Goal: Information Seeking & Learning: Learn about a topic

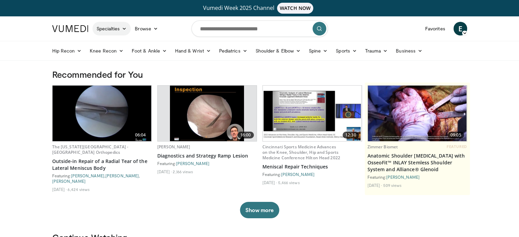
click at [122, 27] on icon at bounding box center [124, 28] width 5 height 5
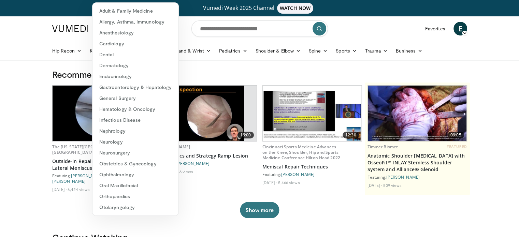
click at [212, 74] on h3 "Recommended for You" at bounding box center [259, 74] width 415 height 11
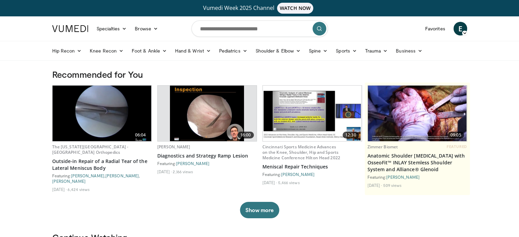
scroll to position [68, 0]
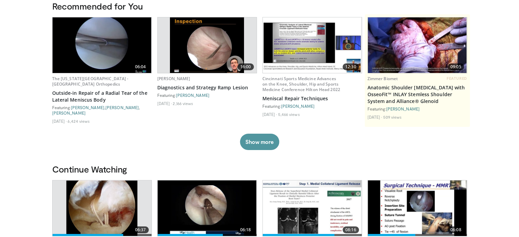
click at [260, 143] on button "Show more" at bounding box center [259, 142] width 39 height 16
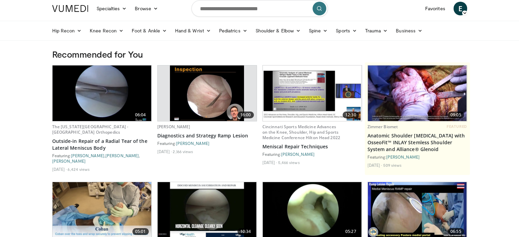
scroll to position [0, 0]
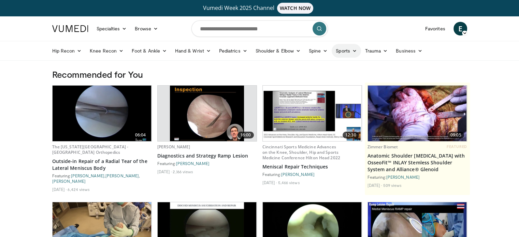
click at [356, 52] on link "Sports" at bounding box center [346, 51] width 29 height 14
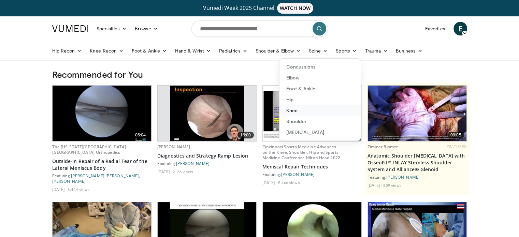
click at [292, 112] on link "Knee" at bounding box center [320, 110] width 81 height 11
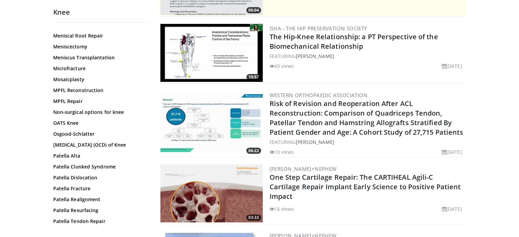
scroll to position [478, 0]
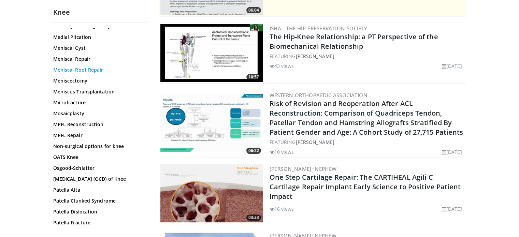
click at [96, 71] on link "Meniscal Root Repair" at bounding box center [99, 70] width 92 height 7
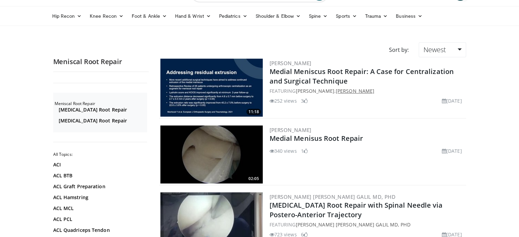
scroll to position [68, 0]
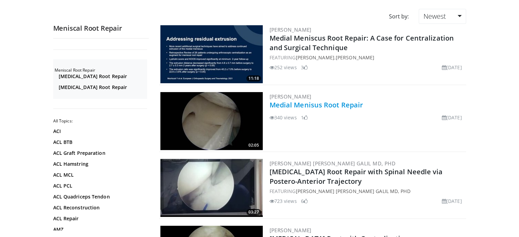
click at [291, 104] on link "Medial Menisus Root Repair" at bounding box center [317, 104] width 94 height 9
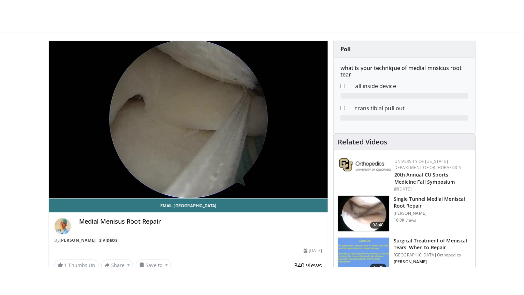
scroll to position [68, 0]
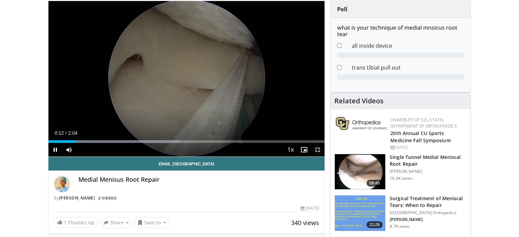
click at [317, 150] on span "Video Player" at bounding box center [318, 150] width 14 height 14
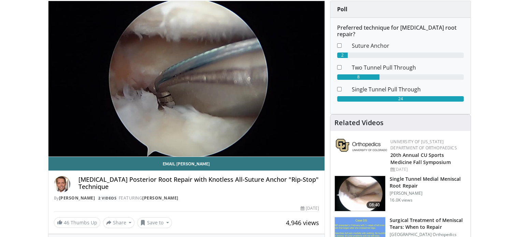
scroll to position [102, 0]
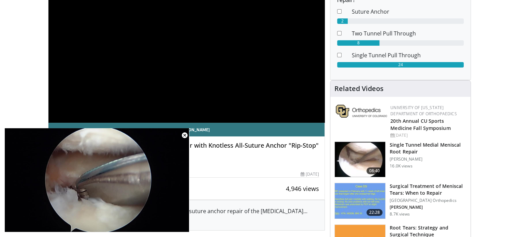
click at [411, 146] on h3 "Single Tunnel Medial Meniscal Root Repair" at bounding box center [428, 149] width 77 height 14
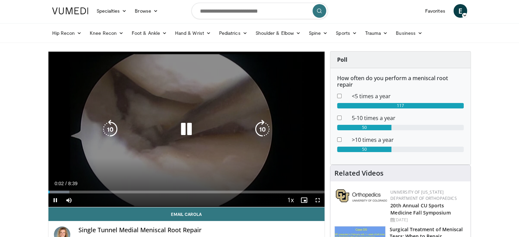
scroll to position [34, 0]
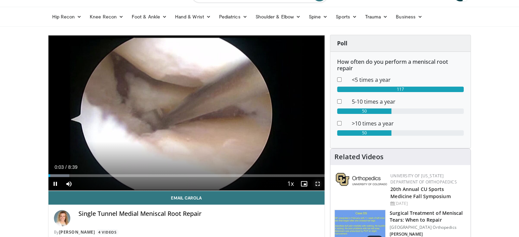
click at [316, 183] on span "Video Player" at bounding box center [318, 184] width 14 height 14
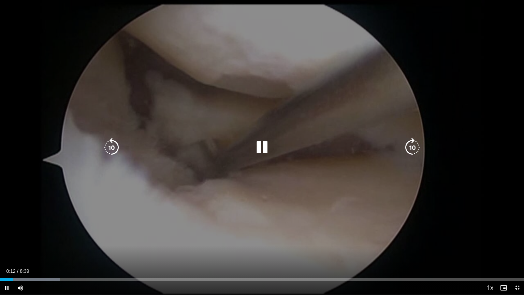
click at [261, 148] on icon "Video Player" at bounding box center [262, 147] width 19 height 19
click at [264, 145] on icon "Video Player" at bounding box center [262, 147] width 19 height 19
click at [261, 146] on icon "Video Player" at bounding box center [262, 147] width 19 height 19
click at [258, 145] on icon "Video Player" at bounding box center [262, 147] width 19 height 19
click at [301, 150] on div "Video Player" at bounding box center [262, 148] width 315 height 14
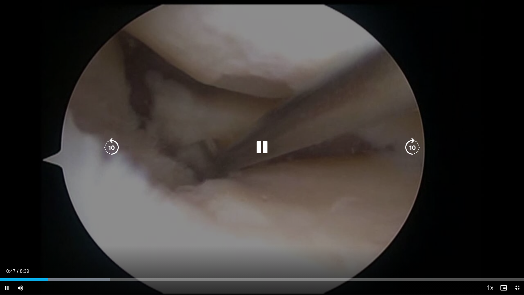
click at [265, 151] on icon "Video Player" at bounding box center [262, 147] width 19 height 19
click at [299, 158] on div "10 seconds Tap to unmute" at bounding box center [262, 147] width 524 height 295
click at [260, 150] on icon "Video Player" at bounding box center [262, 147] width 19 height 19
click at [258, 149] on icon "Video Player" at bounding box center [262, 147] width 19 height 19
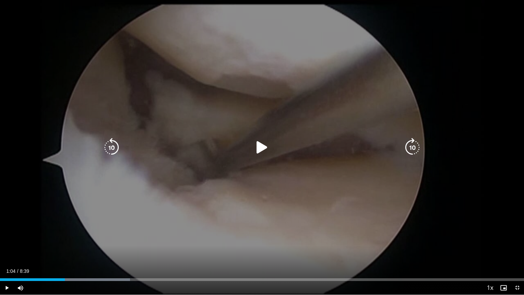
click at [256, 147] on icon "Video Player" at bounding box center [262, 147] width 19 height 19
click at [265, 155] on icon "Video Player" at bounding box center [262, 147] width 19 height 19
click at [259, 149] on icon "Video Player" at bounding box center [262, 147] width 19 height 19
click at [261, 150] on icon "Video Player" at bounding box center [262, 147] width 19 height 19
click at [262, 149] on icon "Video Player" at bounding box center [262, 147] width 19 height 19
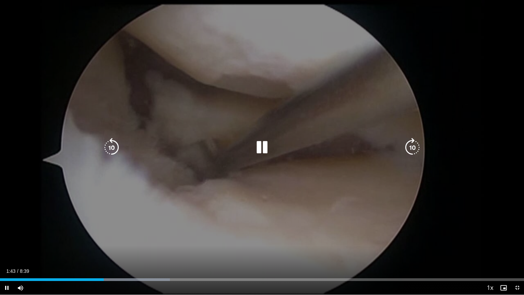
click at [268, 145] on icon "Video Player" at bounding box center [262, 147] width 19 height 19
click at [258, 149] on icon "Video Player" at bounding box center [262, 147] width 19 height 19
click at [256, 149] on icon "Video Player" at bounding box center [262, 147] width 19 height 19
click at [263, 152] on icon "Video Player" at bounding box center [262, 147] width 19 height 19
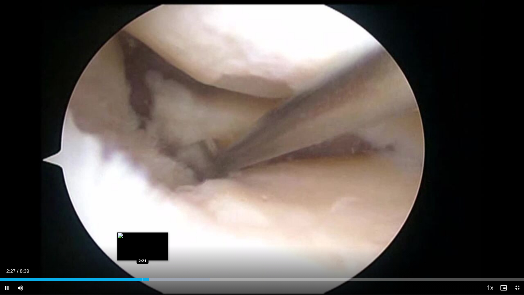
click at [143, 237] on div "Progress Bar" at bounding box center [143, 279] width 1 height 3
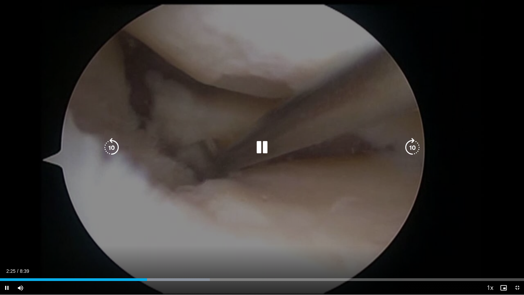
click at [199, 237] on div "10 seconds Tap to unmute" at bounding box center [262, 147] width 524 height 295
click at [259, 149] on icon "Video Player" at bounding box center [262, 147] width 19 height 19
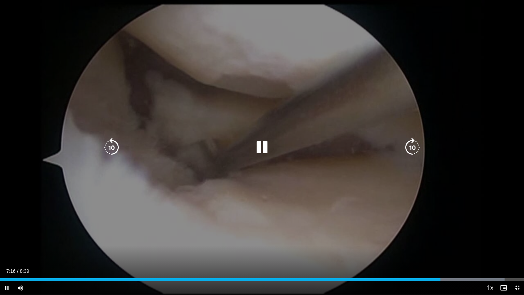
click at [230, 208] on div "10 seconds Tap to unmute" at bounding box center [262, 147] width 524 height 295
click at [263, 148] on icon "Video Player" at bounding box center [262, 147] width 19 height 19
click at [264, 152] on icon "Video Player" at bounding box center [262, 147] width 19 height 19
click at [264, 144] on icon "Video Player" at bounding box center [262, 147] width 19 height 19
click at [266, 146] on icon "Video Player" at bounding box center [262, 147] width 19 height 19
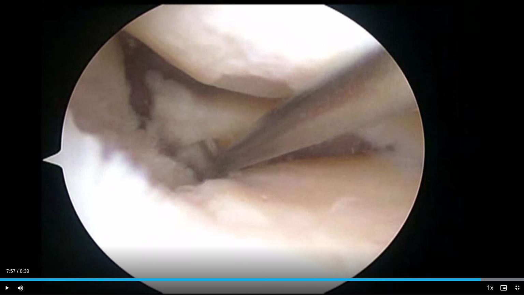
click at [481, 237] on div "Progress Bar" at bounding box center [481, 279] width 1 height 3
click at [502, 237] on div "Progress Bar" at bounding box center [502, 279] width 1 height 3
click at [510, 237] on span "Video Player" at bounding box center [504, 288] width 14 height 14
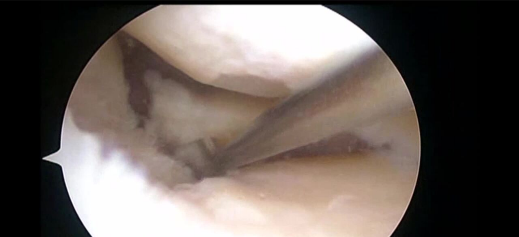
scroll to position [171, 0]
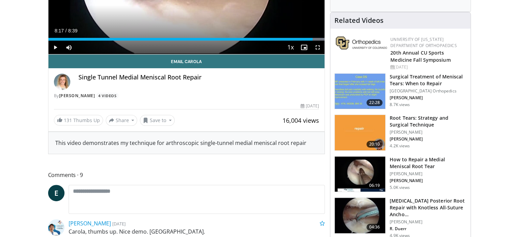
click at [368, 214] on img at bounding box center [360, 215] width 51 height 35
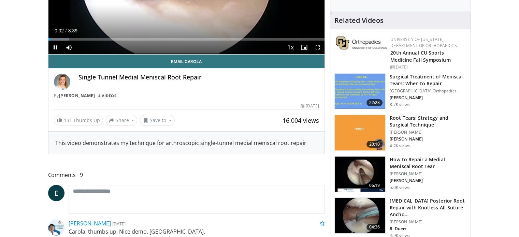
click at [418, 160] on h3 "How to Repair a Medial Meniscal Root Tear" at bounding box center [428, 163] width 77 height 14
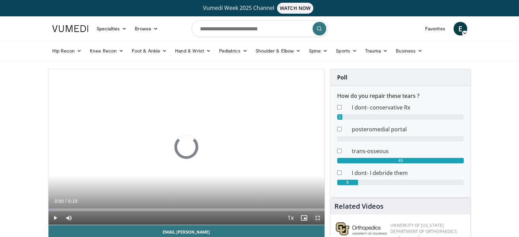
click at [318, 218] on span "Video Player" at bounding box center [318, 218] width 14 height 14
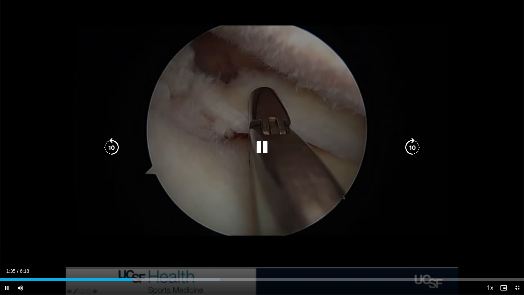
click at [261, 143] on icon "Video Player" at bounding box center [262, 147] width 19 height 19
click at [258, 149] on icon "Video Player" at bounding box center [262, 147] width 19 height 19
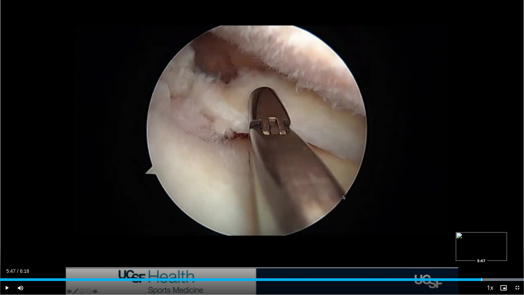
click at [482, 237] on div "Progress Bar" at bounding box center [482, 279] width 1 height 3
click at [519, 237] on span "Video Player" at bounding box center [518, 288] width 14 height 14
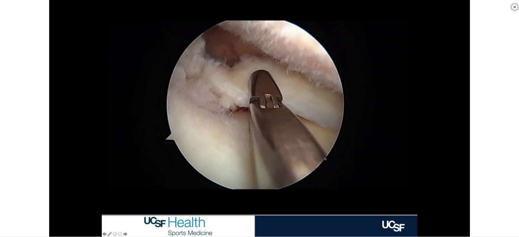
scroll to position [137, 0]
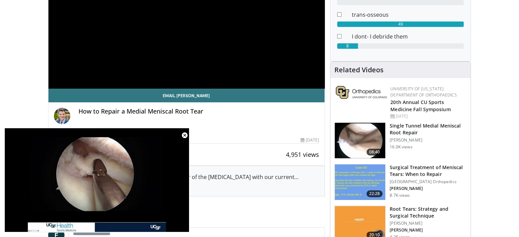
click at [403, 126] on h3 "Single Tunnel Medial Meniscal Root Repair" at bounding box center [428, 130] width 77 height 14
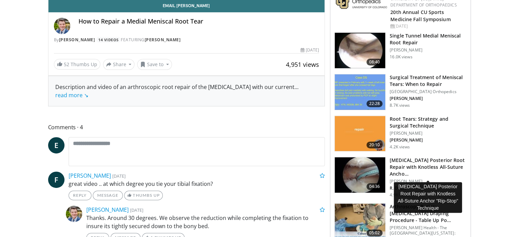
scroll to position [273, 0]
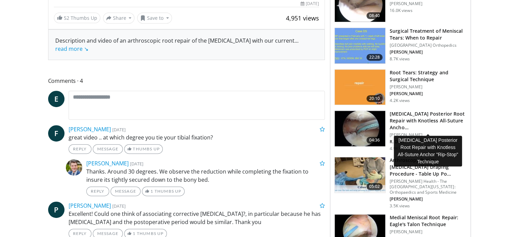
click at [401, 120] on h3 "Medial Meniscus Posterior Root Repair with Knotless All-Suture Ancho…" at bounding box center [428, 121] width 77 height 20
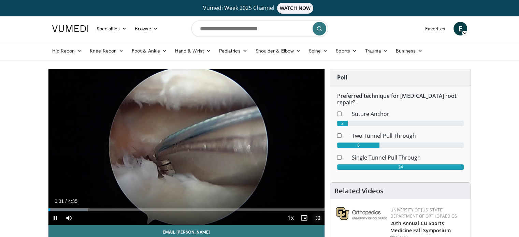
click at [317, 218] on span "Video Player" at bounding box center [318, 218] width 14 height 14
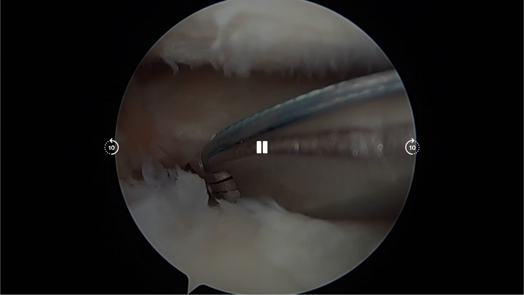
click at [353, 140] on div "10 seconds Tap to unmute" at bounding box center [262, 147] width 524 height 295
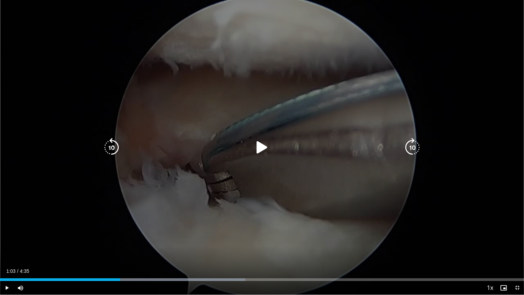
click at [265, 152] on icon "Video Player" at bounding box center [262, 147] width 19 height 19
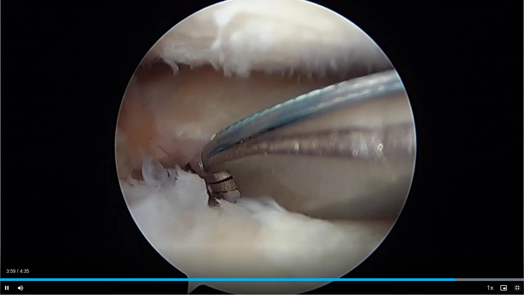
click at [517, 237] on span "Video Player" at bounding box center [518, 288] width 14 height 14
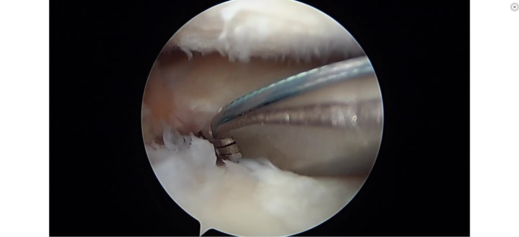
scroll to position [239, 0]
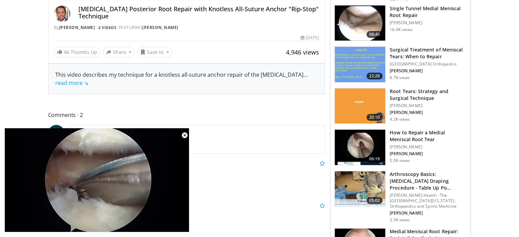
click at [402, 96] on h3 "Root Tears: Strategy and Surgical Technique" at bounding box center [428, 95] width 77 height 14
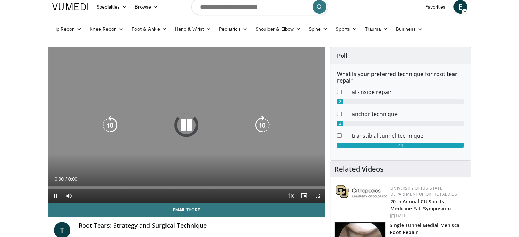
scroll to position [34, 0]
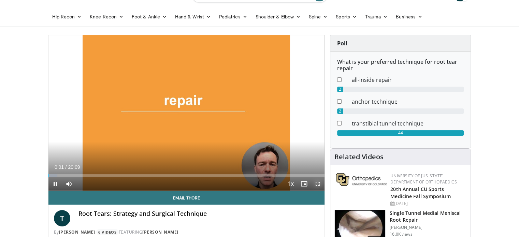
click at [317, 185] on span "Video Player" at bounding box center [318, 184] width 14 height 14
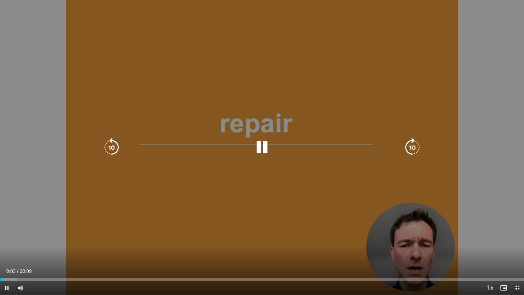
click at [265, 152] on icon "Video Player" at bounding box center [262, 147] width 19 height 19
click at [261, 149] on icon "Video Player" at bounding box center [262, 147] width 19 height 19
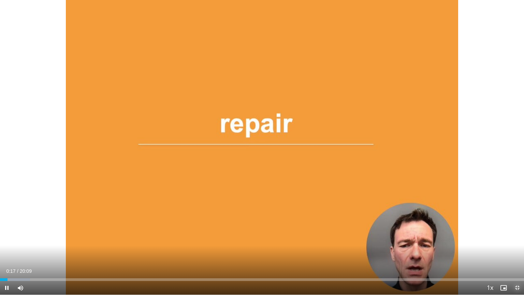
click at [516, 237] on span "Video Player" at bounding box center [518, 288] width 14 height 14
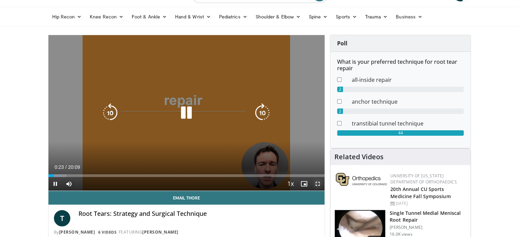
drag, startPoint x: 316, startPoint y: 183, endPoint x: 316, endPoint y: 224, distance: 41.3
click at [316, 183] on span "Video Player" at bounding box center [318, 184] width 14 height 14
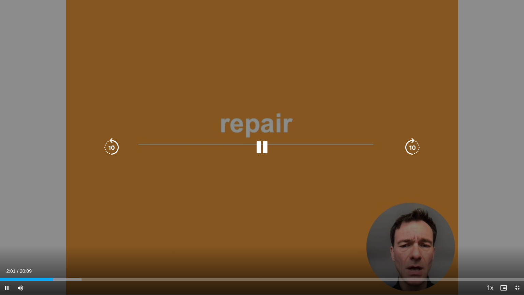
click at [264, 146] on icon "Video Player" at bounding box center [262, 147] width 19 height 19
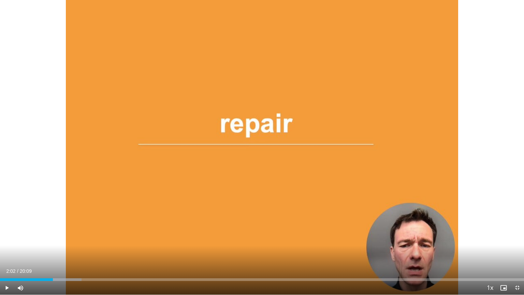
click at [264, 146] on div "10 seconds Tap to unmute" at bounding box center [262, 147] width 524 height 295
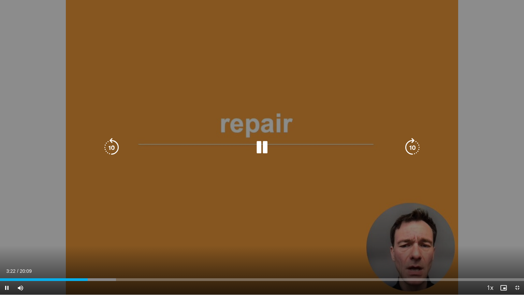
click at [268, 145] on icon "Video Player" at bounding box center [262, 147] width 19 height 19
click at [266, 144] on icon "Video Player" at bounding box center [262, 147] width 19 height 19
click at [514, 109] on div "10 seconds Tap to unmute" at bounding box center [262, 147] width 524 height 295
click at [261, 144] on icon "Video Player" at bounding box center [262, 147] width 19 height 19
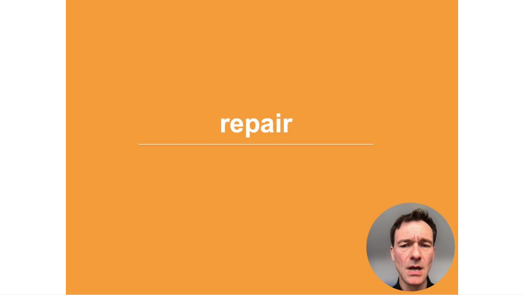
click at [261, 144] on div "10 seconds Tap to unmute" at bounding box center [262, 147] width 524 height 295
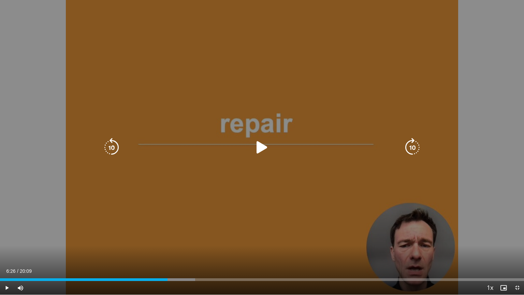
click at [264, 149] on icon "Video Player" at bounding box center [262, 147] width 19 height 19
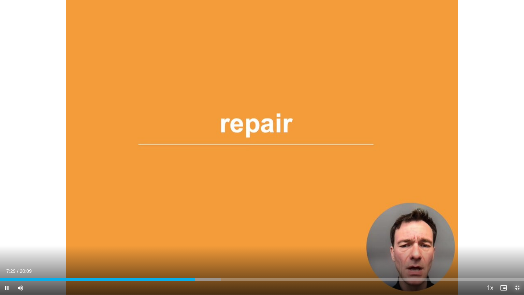
click at [517, 237] on span "Video Player" at bounding box center [518, 288] width 14 height 14
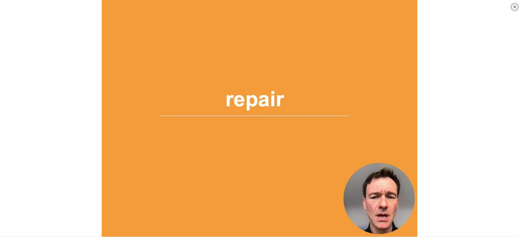
scroll to position [341, 0]
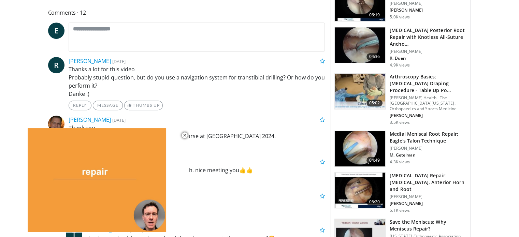
click at [416, 137] on h3 "Medial Meniscal Root Repair: Eagle's Talon Technique" at bounding box center [428, 138] width 77 height 14
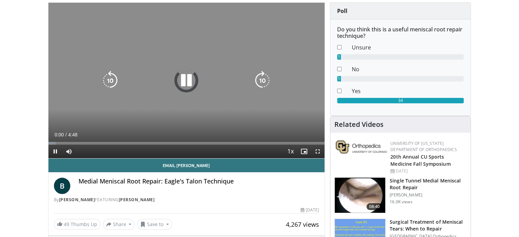
scroll to position [68, 0]
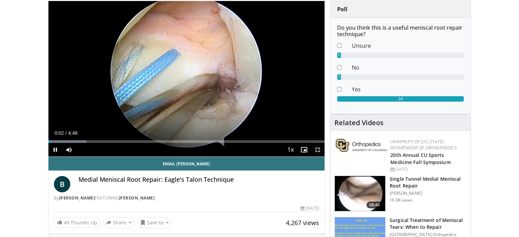
click at [317, 148] on span "Video Player" at bounding box center [318, 150] width 14 height 14
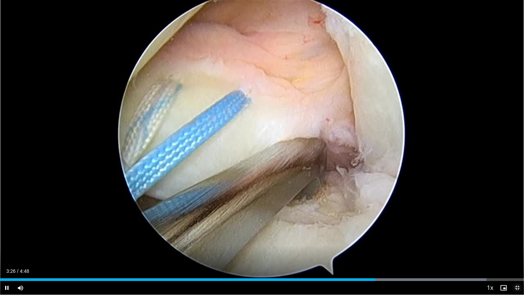
click at [518, 237] on span "Video Player" at bounding box center [518, 288] width 14 height 14
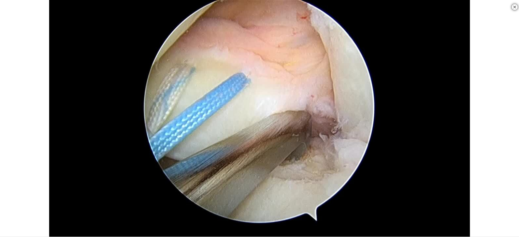
scroll to position [512, 0]
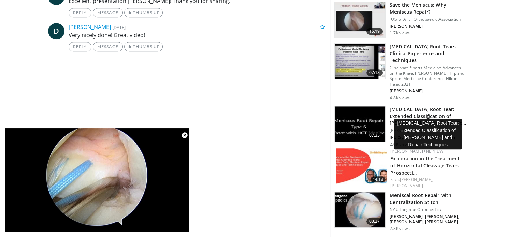
click at [407, 106] on h3 "[MEDICAL_DATA] Root Tear: Extended Classification of [PERSON_NAME] and Repair T…" at bounding box center [428, 116] width 77 height 20
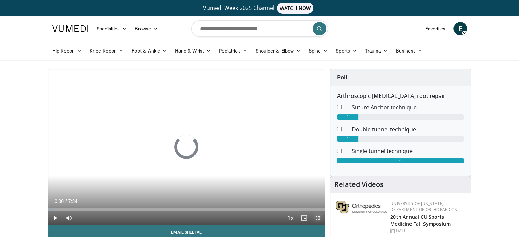
click at [316, 215] on span "Video Player" at bounding box center [318, 218] width 14 height 14
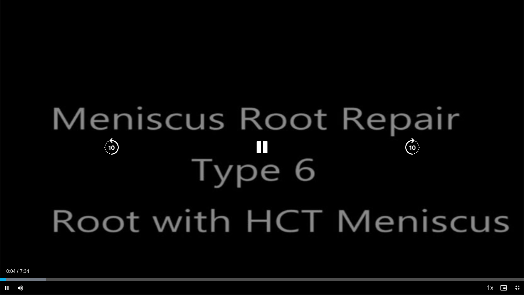
click at [304, 168] on div "10 seconds Tap to unmute" at bounding box center [262, 147] width 524 height 295
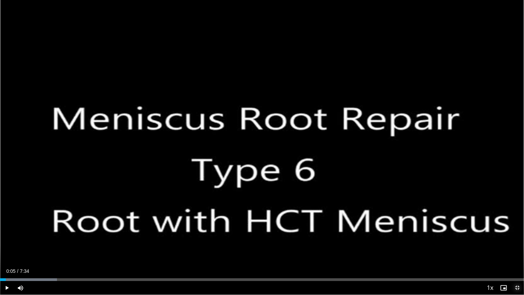
click at [519, 237] on span "Video Player" at bounding box center [518, 288] width 14 height 14
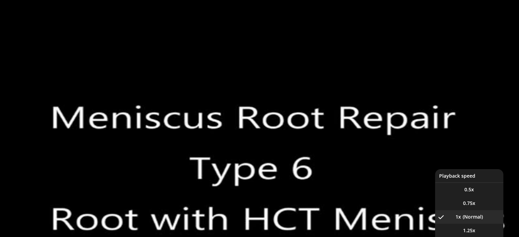
scroll to position [68, 0]
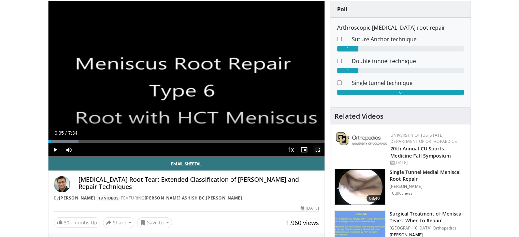
click at [317, 152] on span "Video Player" at bounding box center [318, 150] width 14 height 14
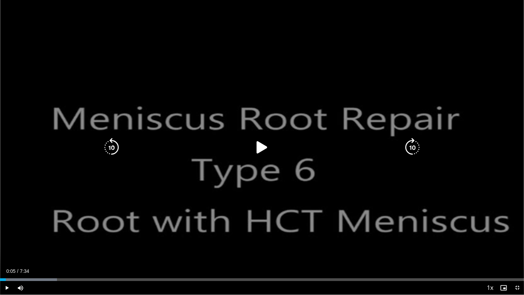
click at [261, 146] on icon "Video Player" at bounding box center [262, 147] width 19 height 19
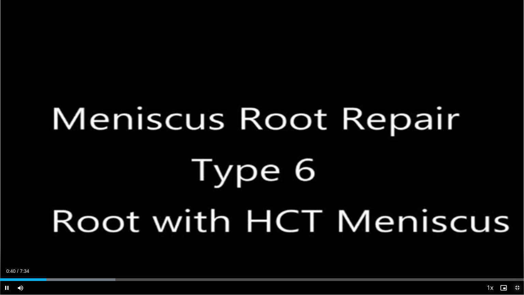
click at [519, 237] on span "Video Player" at bounding box center [518, 288] width 14 height 14
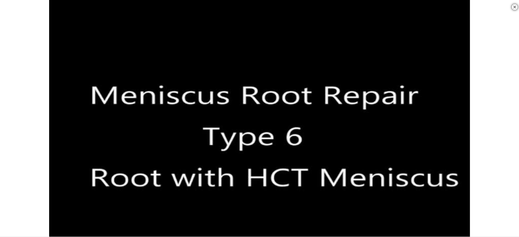
scroll to position [512, 0]
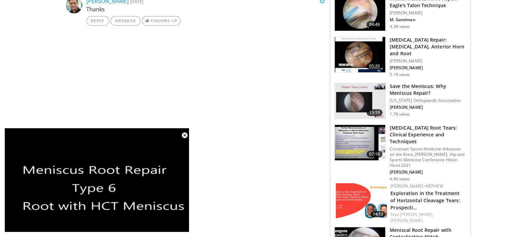
click at [425, 132] on h3 "Meniscus Root Tears: Clinical Experience and Techniques" at bounding box center [428, 135] width 77 height 20
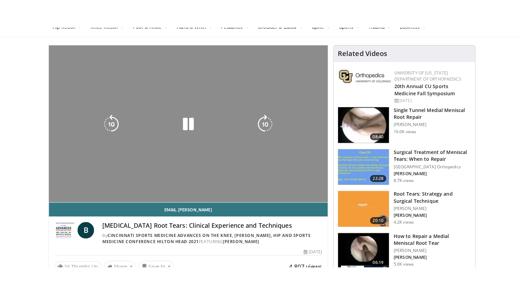
scroll to position [68, 0]
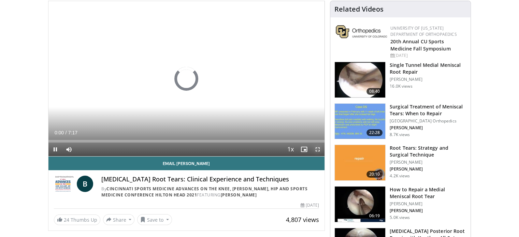
click at [317, 149] on span "Video Player" at bounding box center [318, 150] width 14 height 14
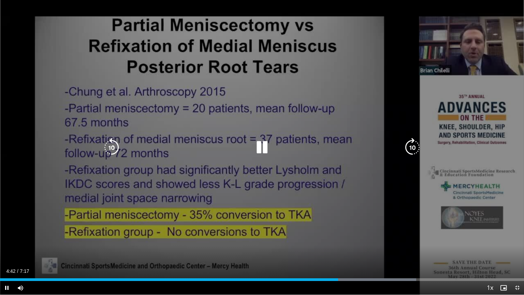
click at [266, 153] on icon "Video Player" at bounding box center [262, 147] width 19 height 19
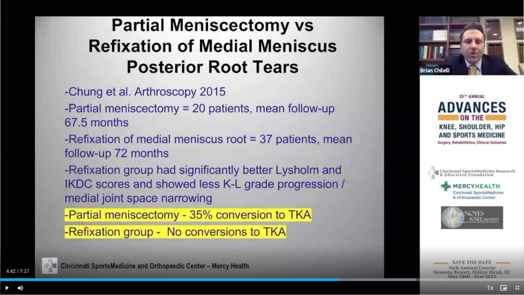
click at [519, 237] on div "Current Time 4:42 / Duration 7:17" at bounding box center [262, 271] width 524 height 6
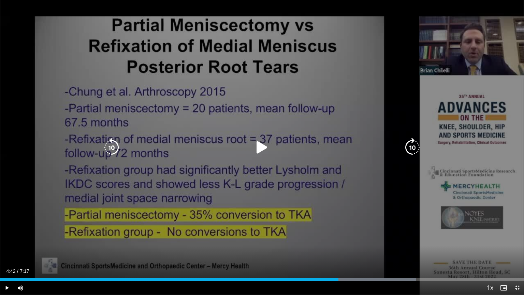
click at [259, 149] on icon "Video Player" at bounding box center [262, 147] width 19 height 19
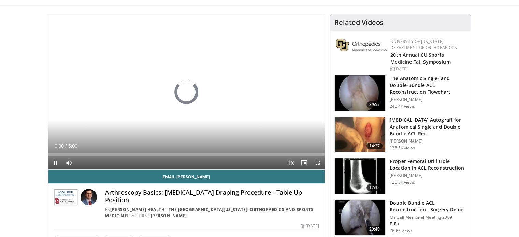
scroll to position [68, 0]
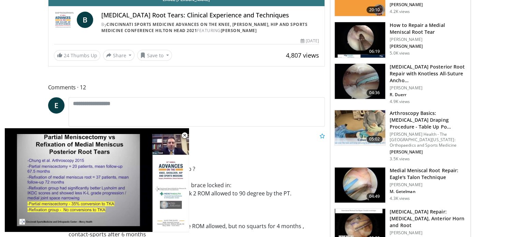
scroll to position [273, 0]
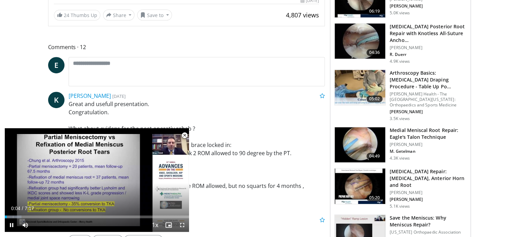
click at [184, 136] on span "Video Player" at bounding box center [185, 136] width 14 height 14
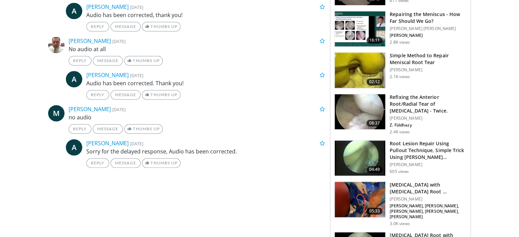
scroll to position [697, 0]
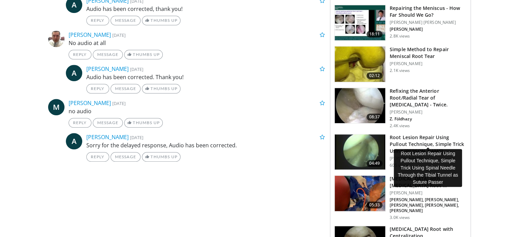
click at [422, 134] on h3 "Root Lesion Repair Using Pullout Technique, Simple Trick Using [PERSON_NAME]…" at bounding box center [428, 144] width 77 height 20
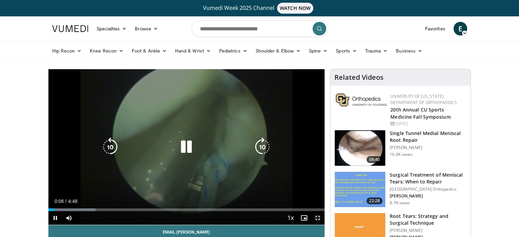
drag, startPoint x: 317, startPoint y: 219, endPoint x: 317, endPoint y: 261, distance: 41.3
click at [317, 219] on span "Video Player" at bounding box center [318, 218] width 14 height 14
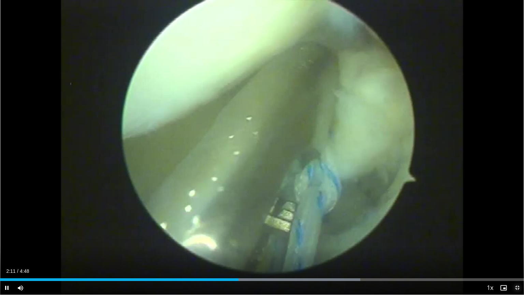
click at [514, 237] on span "Video Player" at bounding box center [518, 288] width 14 height 14
